Goal: Navigation & Orientation: Find specific page/section

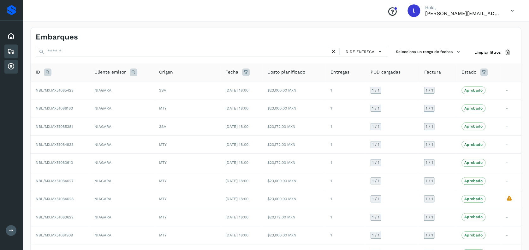
click at [8, 66] on icon at bounding box center [11, 67] width 8 height 8
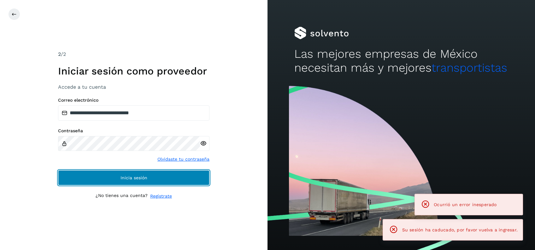
click at [132, 179] on span "Inicia sesión" at bounding box center [134, 177] width 27 height 4
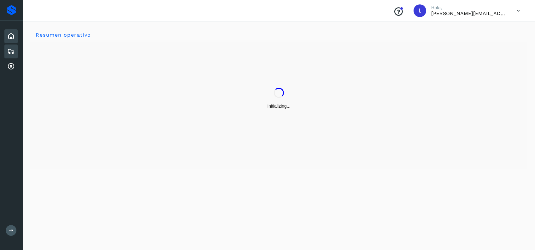
click at [11, 48] on icon at bounding box center [11, 52] width 8 height 8
